Goal: Task Accomplishment & Management: Manage account settings

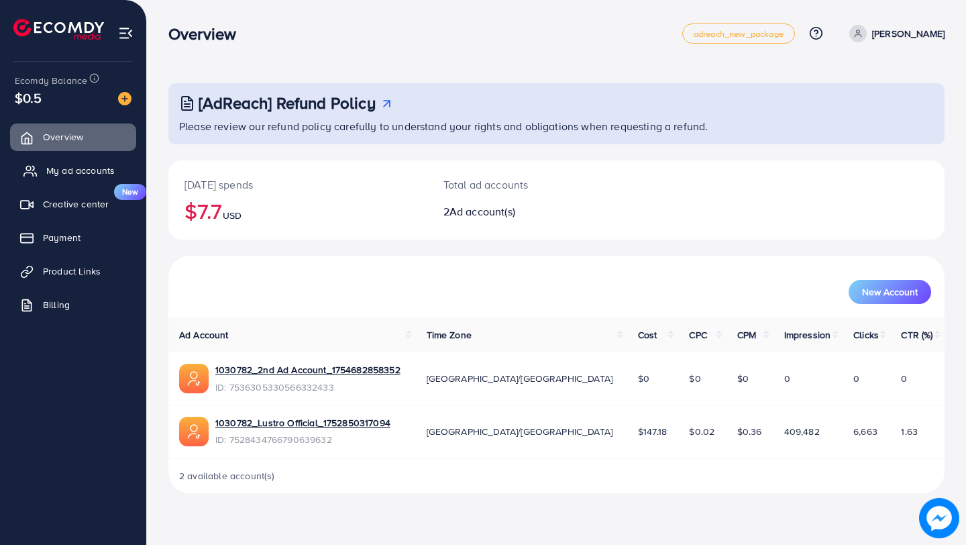
click at [96, 180] on link "My ad accounts" at bounding box center [73, 170] width 126 height 27
